Goal: Obtain resource: Obtain resource

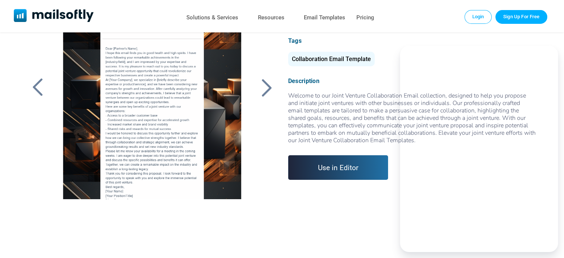
scroll to position [75, 0]
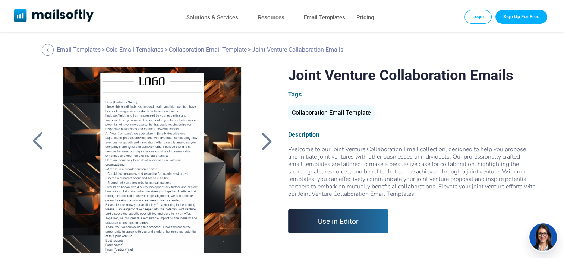
scroll to position [13, 0]
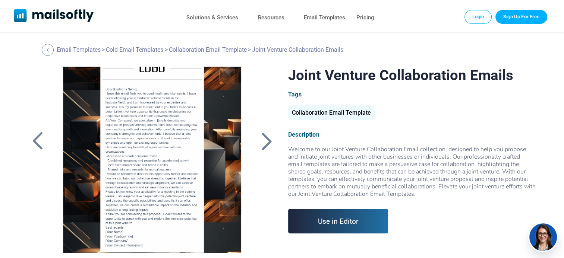
click at [172, 149] on div at bounding box center [152, 160] width 198 height 186
